Goal: Information Seeking & Learning: Learn about a topic

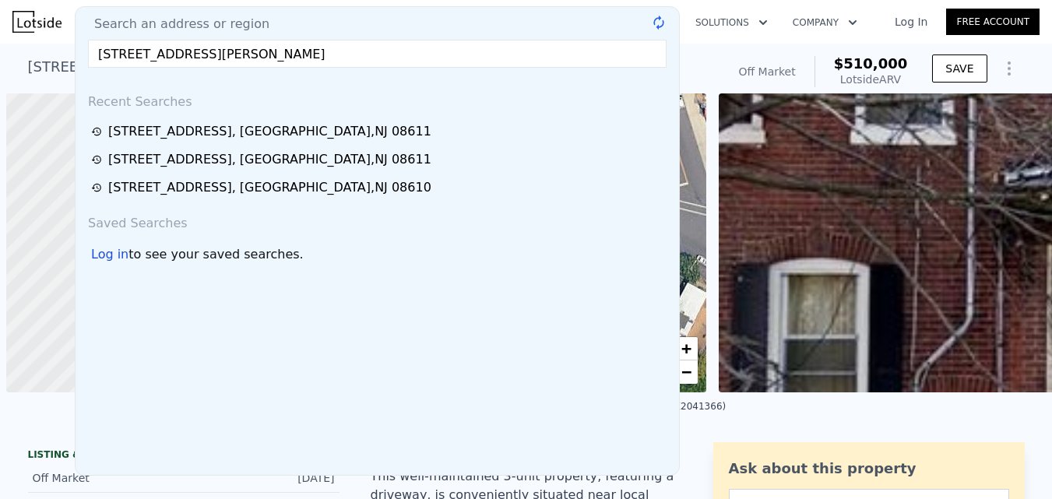
scroll to position [0, 6]
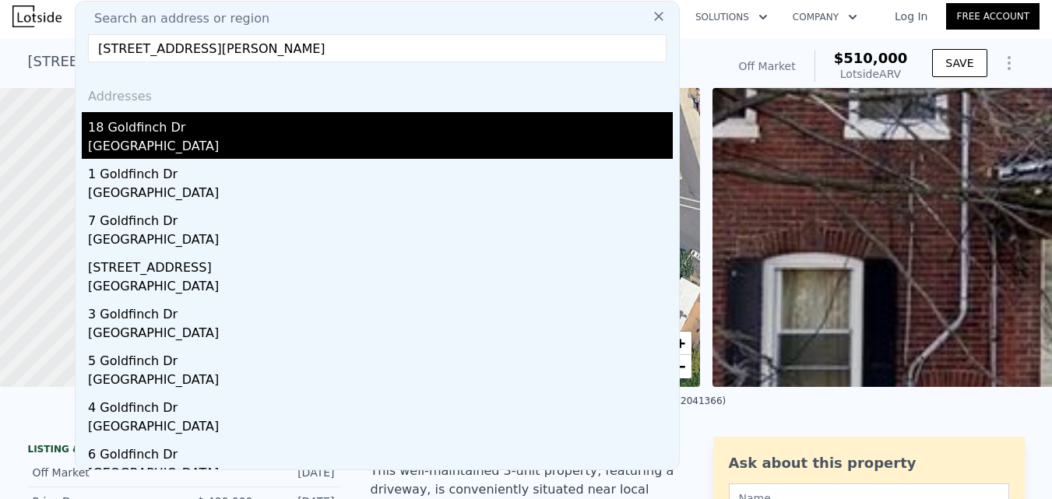
type input "[STREET_ADDRESS][PERSON_NAME]"
click at [355, 139] on div "[GEOGRAPHIC_DATA]" at bounding box center [380, 148] width 585 height 22
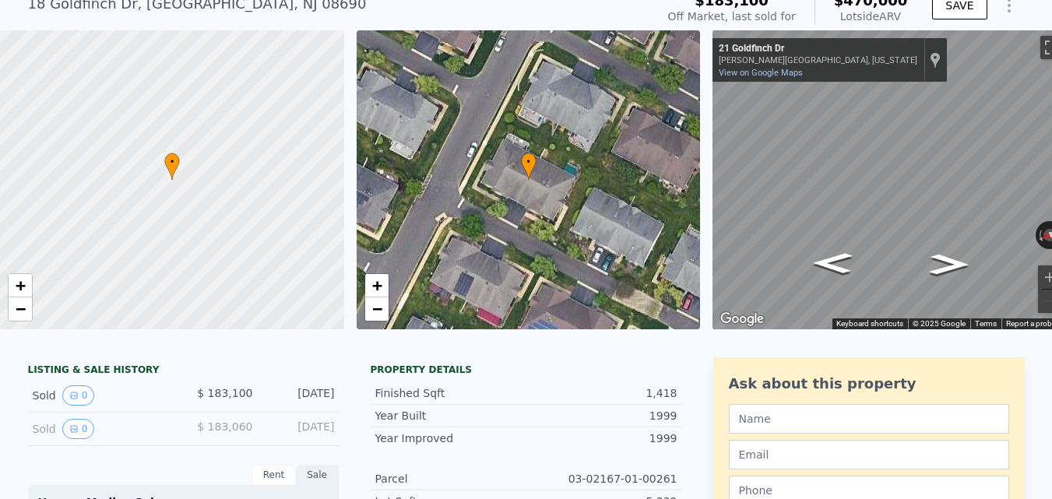
scroll to position [5, 0]
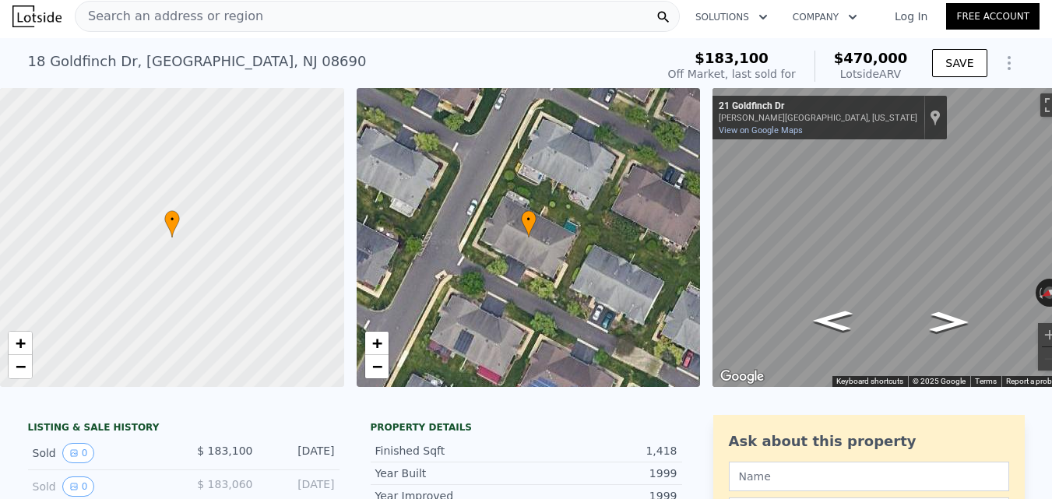
click at [296, 19] on div "Search an address or region" at bounding box center [377, 16] width 605 height 31
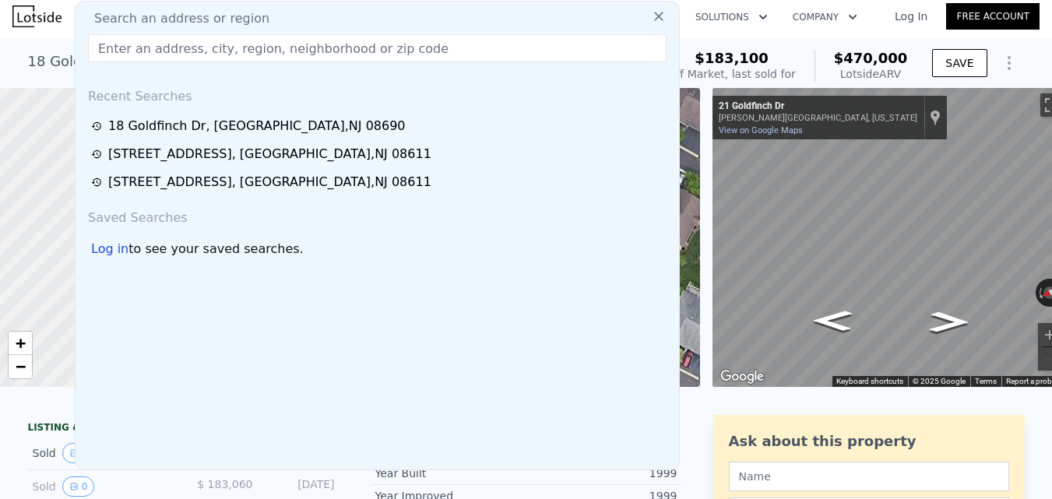
type input "[STREET_ADDRESS][PERSON_NAME]"
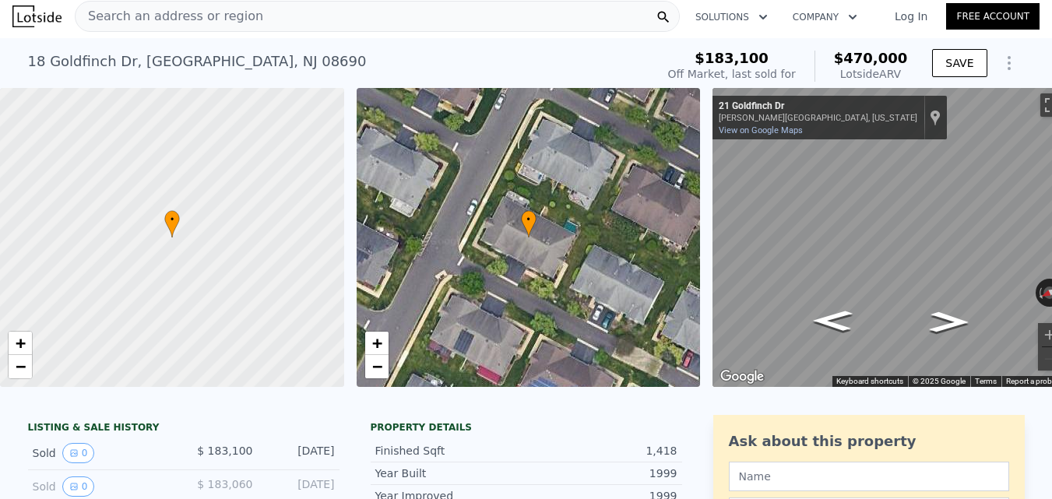
click at [712, 72] on div "Off Market, last sold for" at bounding box center [732, 74] width 128 height 16
click at [377, 16] on div "Search an address or region" at bounding box center [377, 16] width 605 height 31
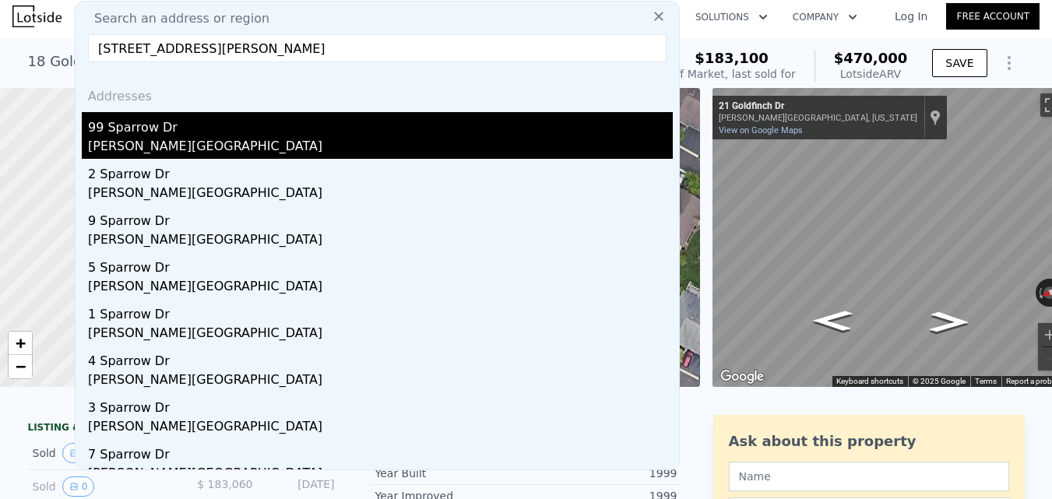
type input "[STREET_ADDRESS][PERSON_NAME]"
click at [245, 137] on div "[PERSON_NAME][GEOGRAPHIC_DATA]" at bounding box center [380, 148] width 585 height 22
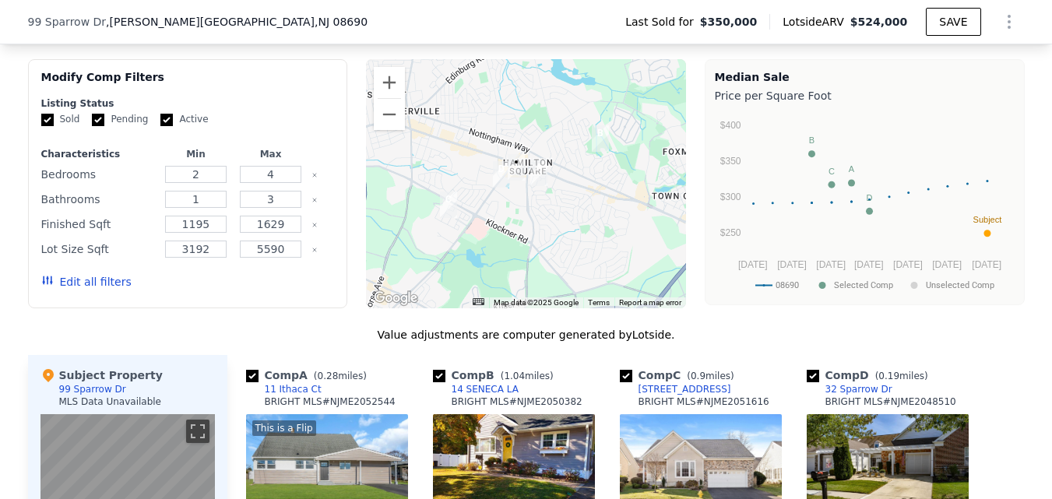
scroll to position [1246, 0]
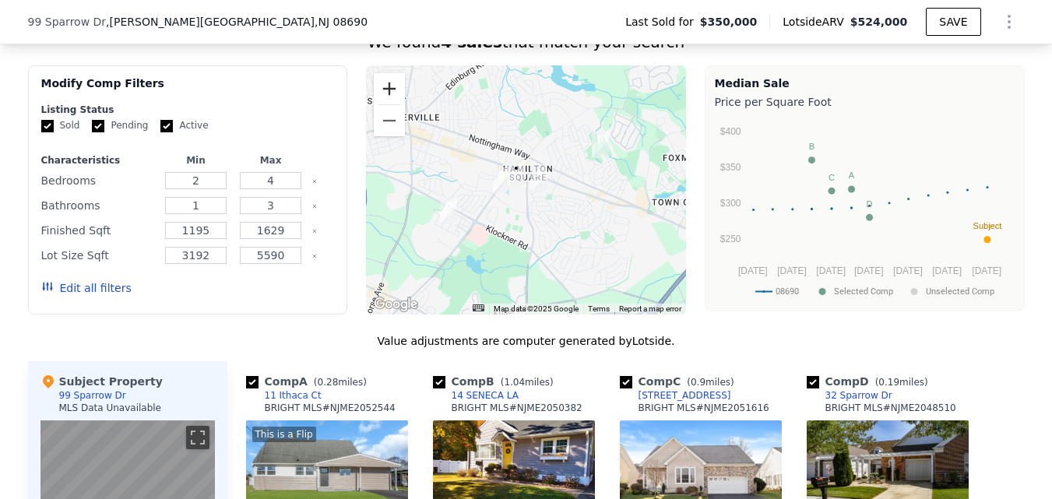
click at [381, 102] on button "Zoom in" at bounding box center [389, 88] width 31 height 31
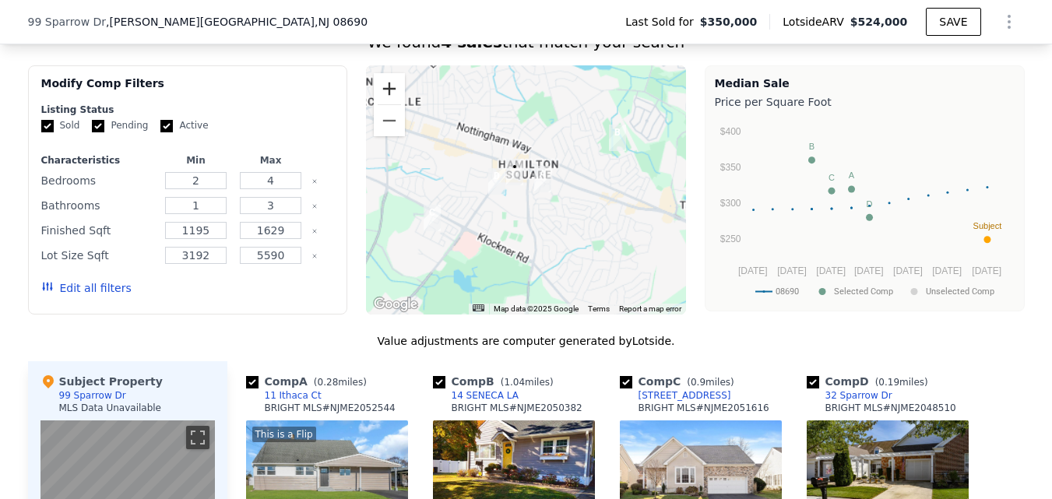
click at [381, 102] on button "Zoom in" at bounding box center [389, 88] width 31 height 31
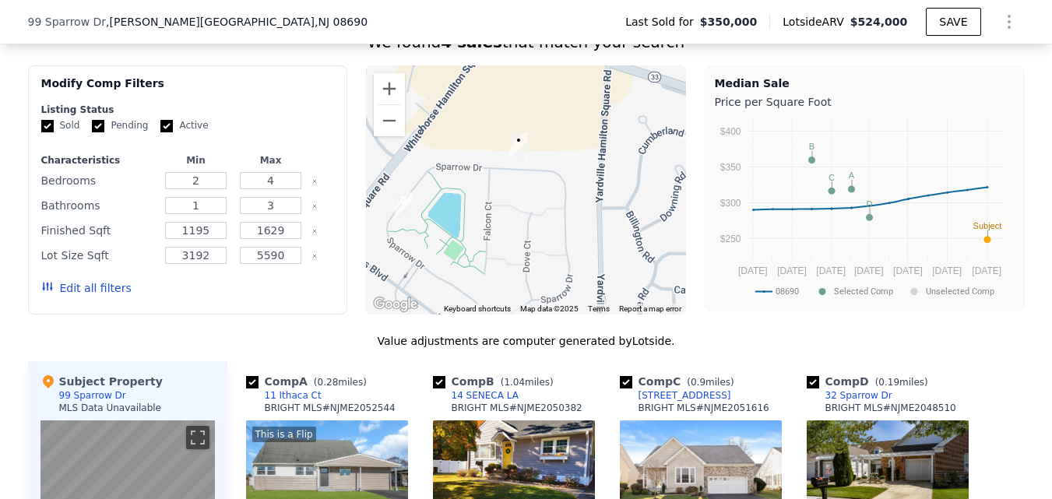
drag, startPoint x: 457, startPoint y: 164, endPoint x: 528, endPoint y: 170, distance: 71.1
click at [528, 170] on div at bounding box center [526, 189] width 320 height 249
click at [391, 136] on button "Zoom out" at bounding box center [389, 120] width 31 height 31
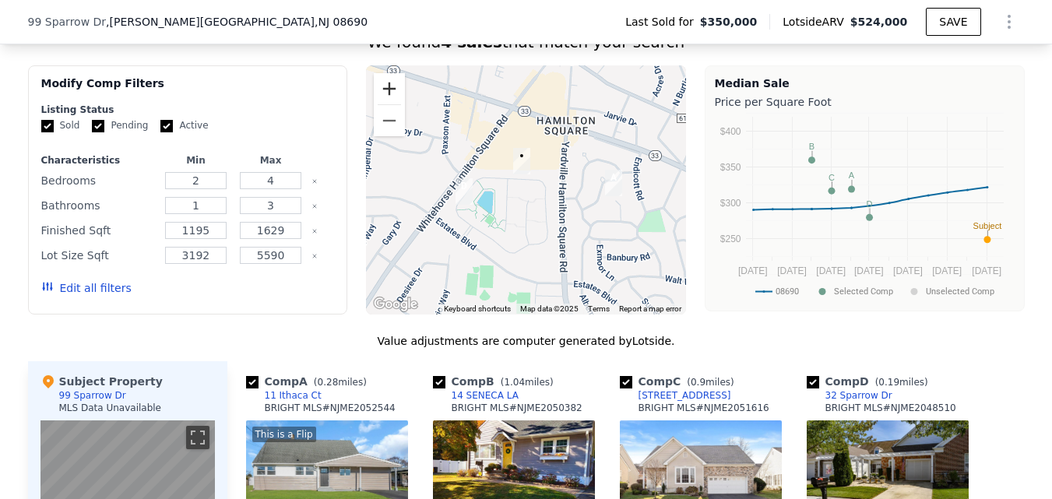
click at [386, 97] on button "Zoom in" at bounding box center [389, 88] width 31 height 31
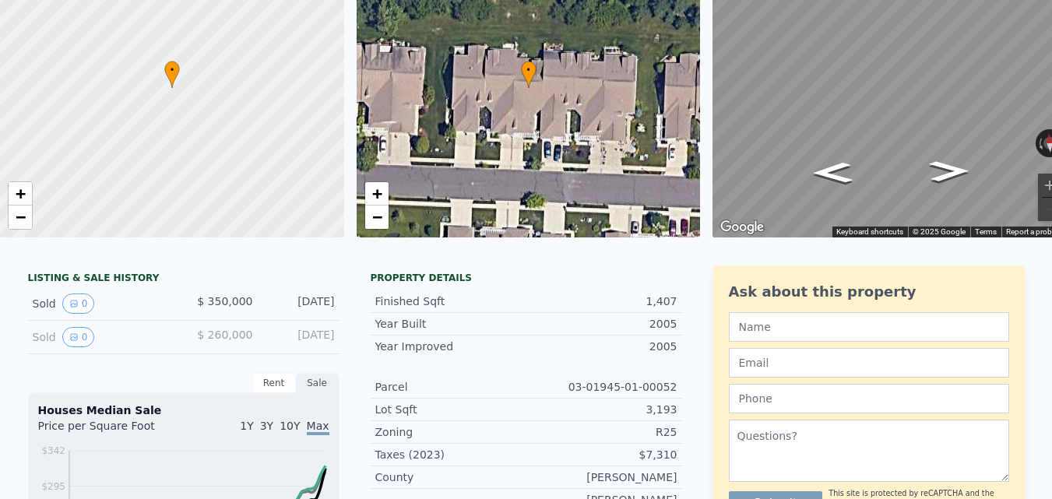
scroll to position [5, 0]
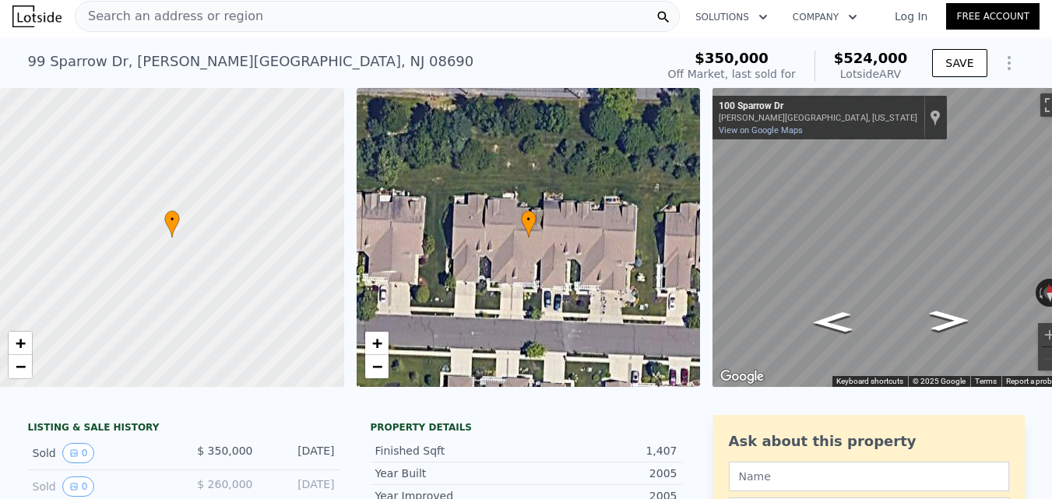
click at [356, 29] on div "Search an address or region" at bounding box center [377, 16] width 605 height 31
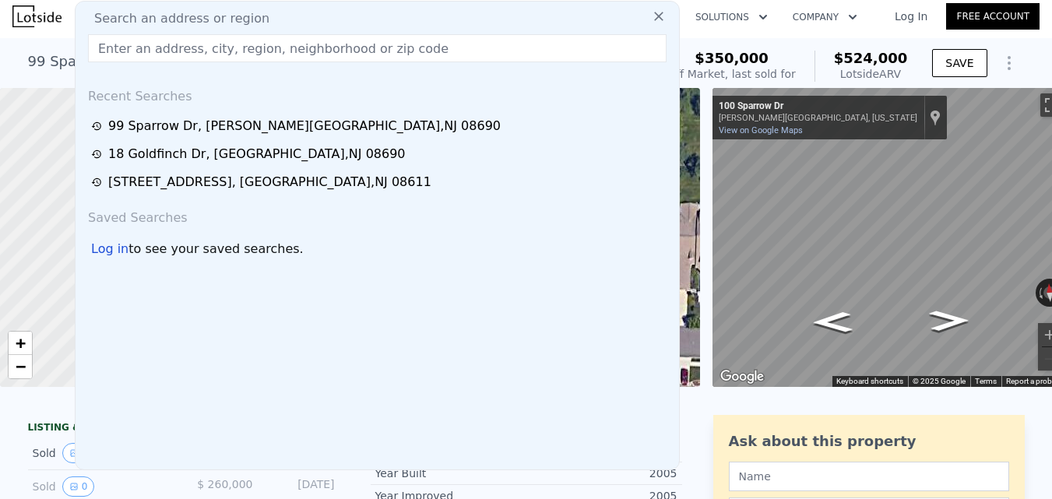
scroll to position [0, 0]
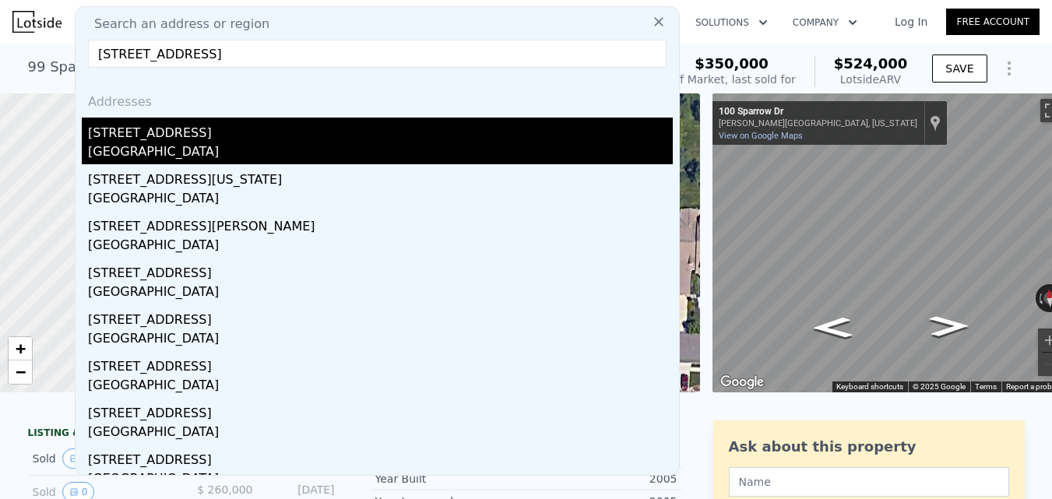
type input "[STREET_ADDRESS]"
click at [362, 132] on div "[STREET_ADDRESS]" at bounding box center [380, 130] width 585 height 25
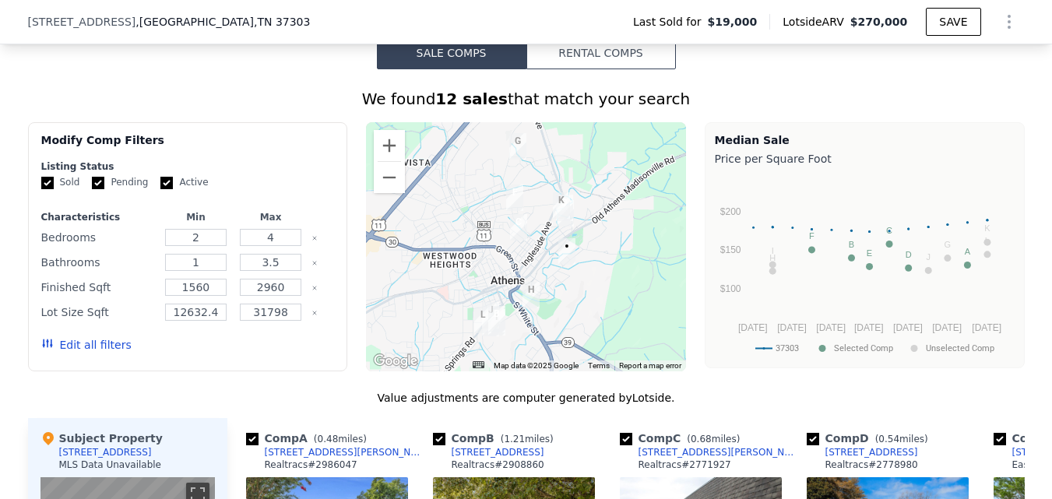
scroll to position [1085, 0]
